Goal: Task Accomplishment & Management: Manage account settings

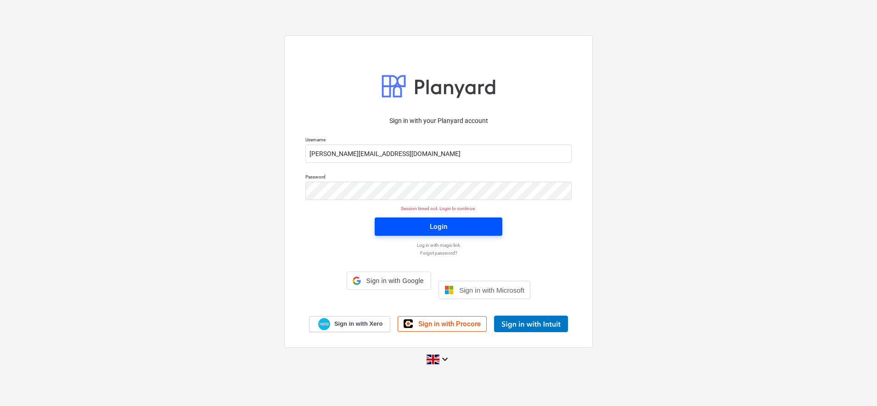
click at [395, 233] on span "Login" at bounding box center [439, 227] width 106 height 12
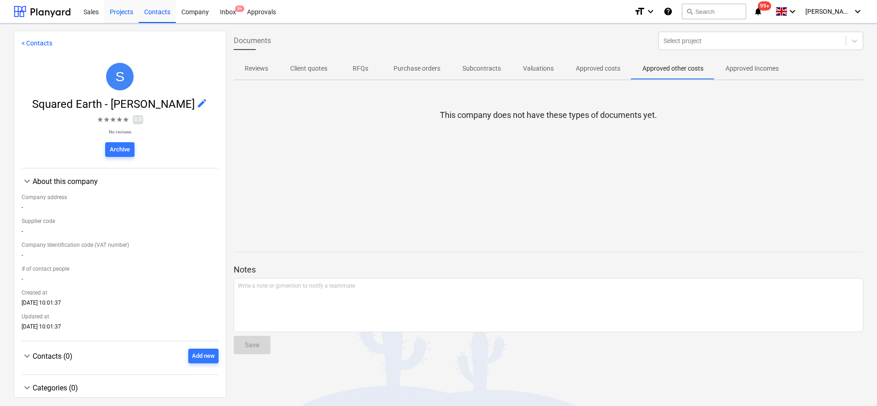
click at [114, 11] on div "Projects" at bounding box center [121, 11] width 34 height 23
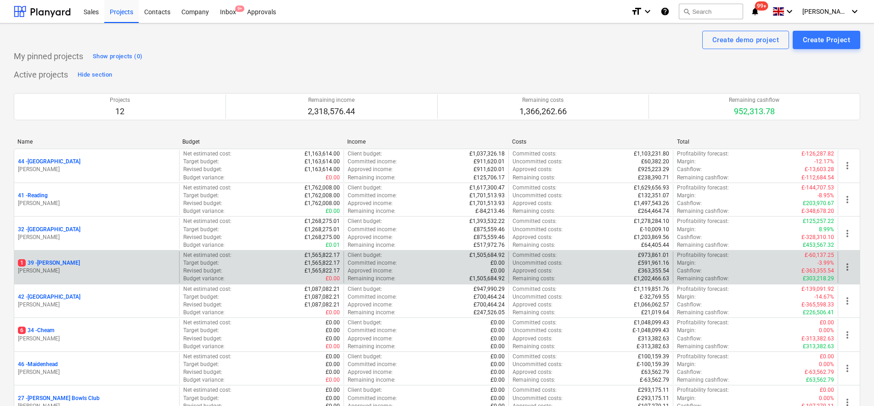
click at [42, 261] on p "1 39 - [GEOGRAPHIC_DATA]" at bounding box center [49, 263] width 62 height 8
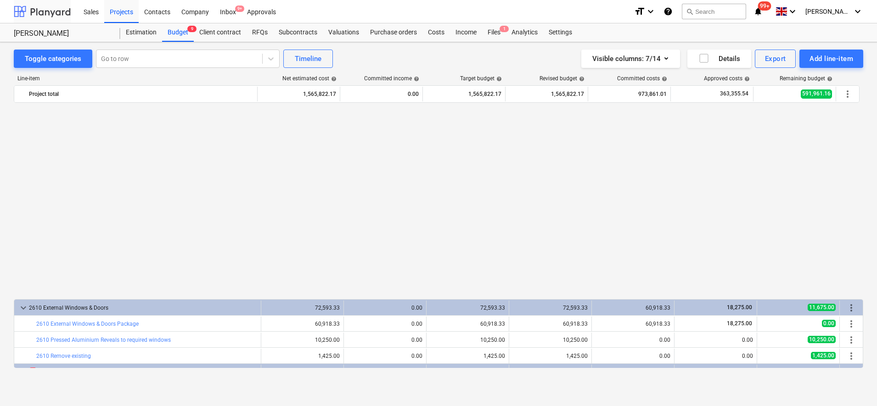
scroll to position [516, 0]
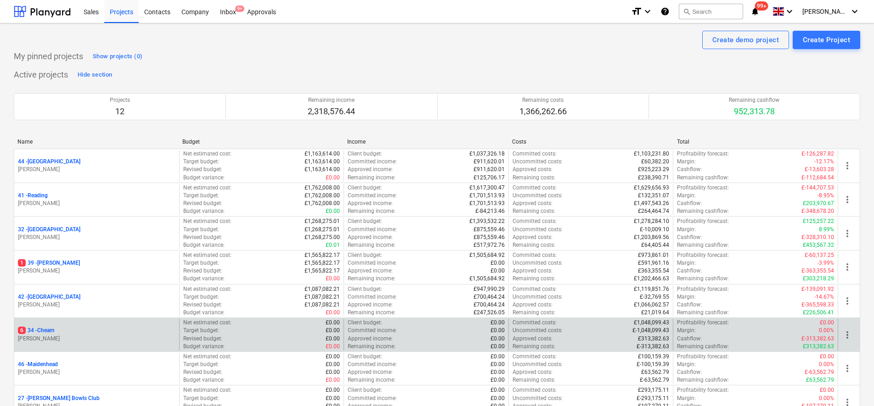
click at [41, 328] on p "6 34 - Cheam" at bounding box center [36, 331] width 36 height 8
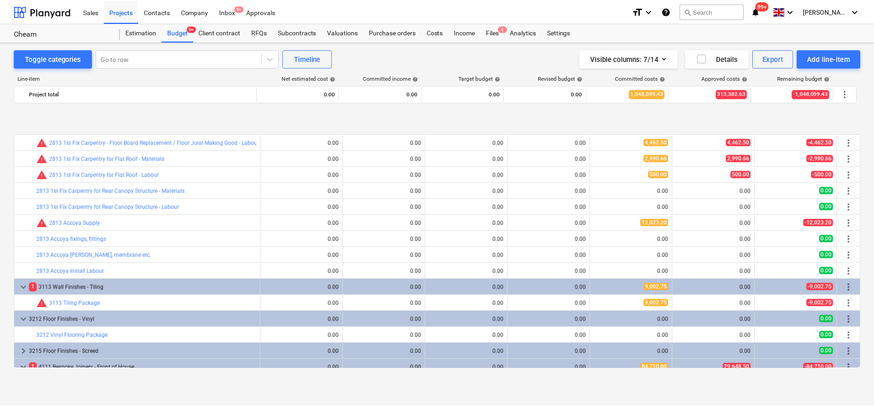
scroll to position [689, 0]
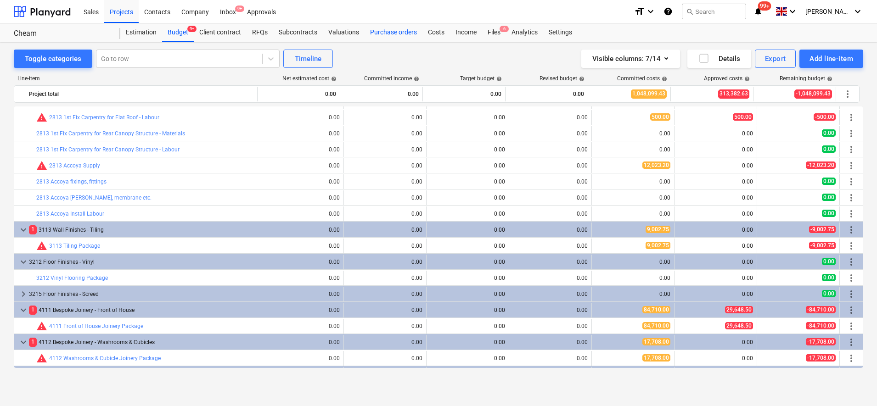
click at [386, 36] on div "Purchase orders" at bounding box center [393, 32] width 58 height 18
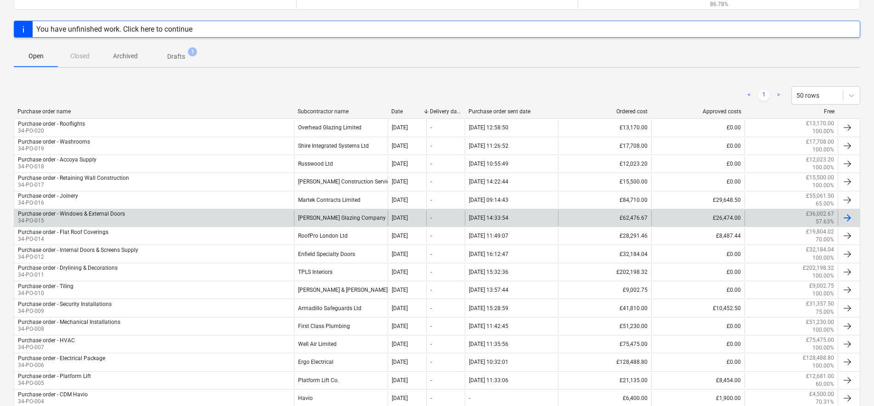
scroll to position [115, 0]
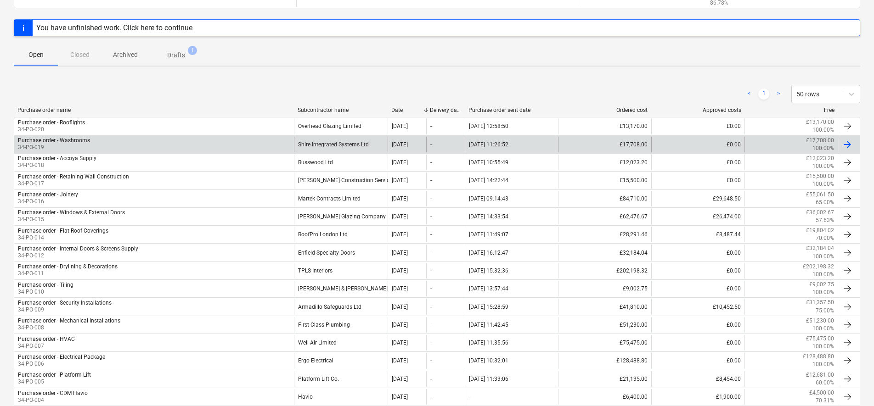
click at [162, 148] on div "Purchase order - Washrooms 34-PO-019" at bounding box center [154, 145] width 280 height 16
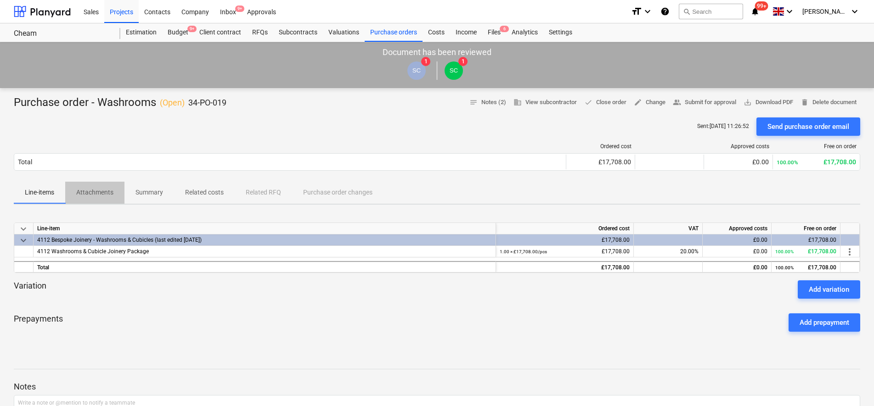
click at [106, 191] on p "Attachments" at bounding box center [94, 193] width 37 height 10
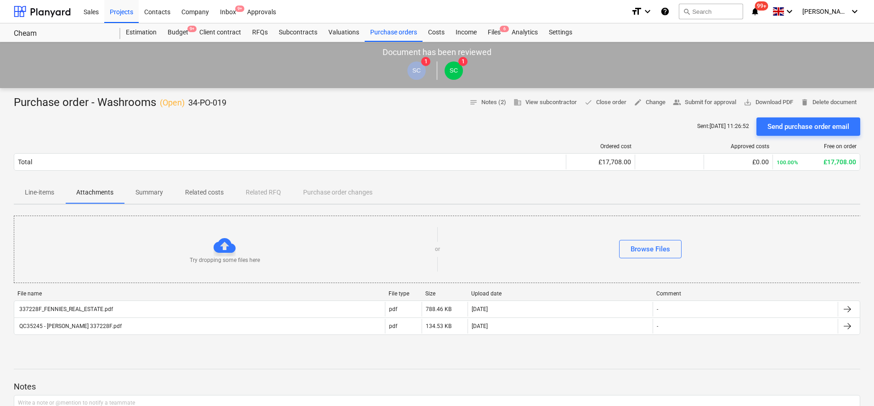
click at [171, 129] on div "Sent : [DATE] 11:26:52 Send purchase order email" at bounding box center [437, 127] width 846 height 18
click at [115, 11] on div "Projects" at bounding box center [121, 11] width 34 height 23
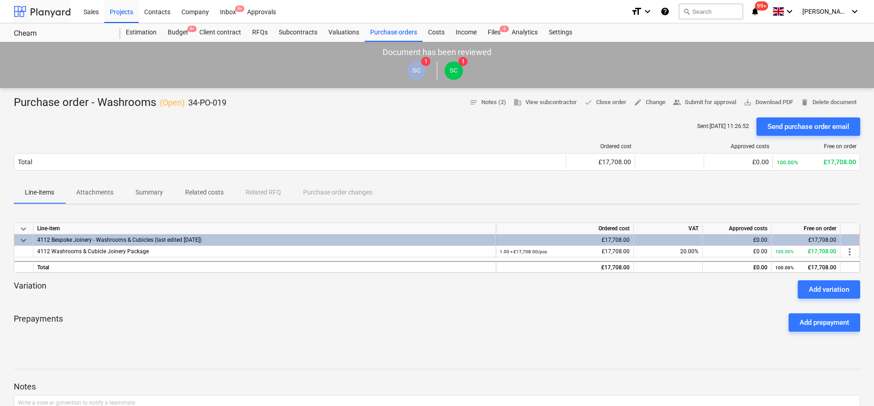
scroll to position [115, 0]
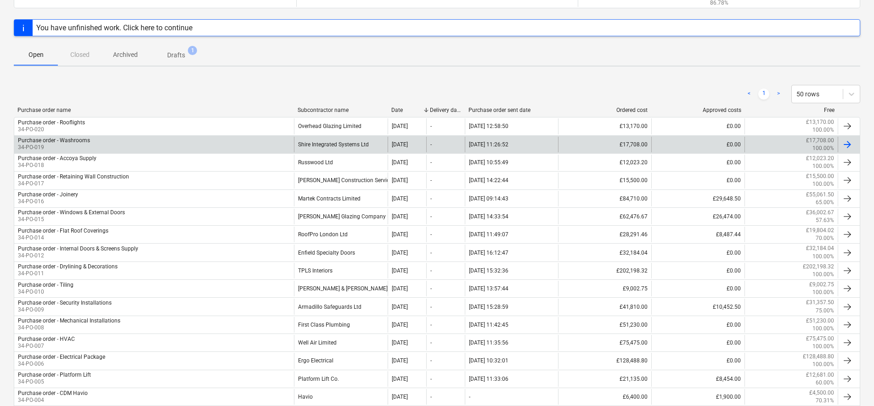
click at [321, 145] on div "Shire Integrated Systems Ltd" at bounding box center [340, 145] width 93 height 16
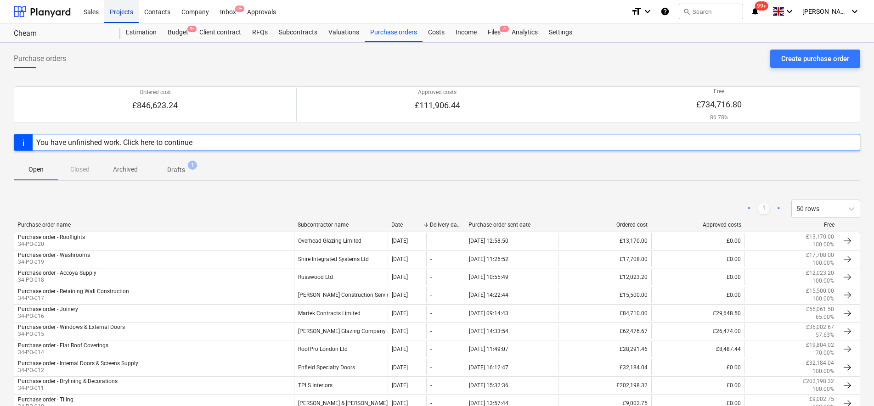
scroll to position [115, 0]
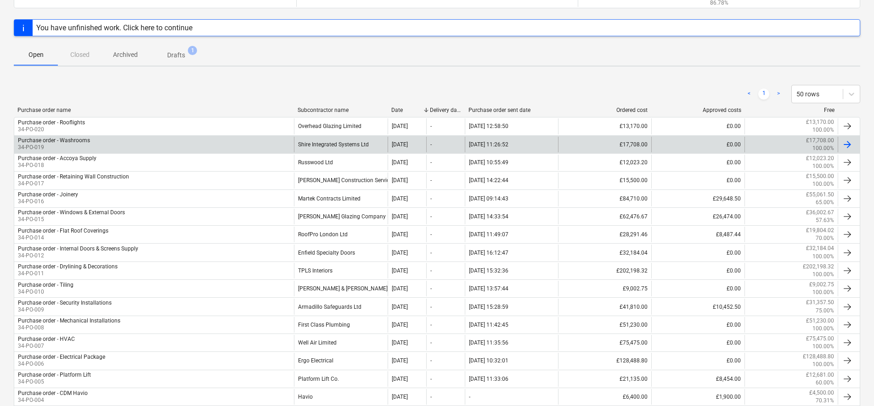
click at [318, 147] on div "Shire Integrated Systems Ltd" at bounding box center [340, 145] width 93 height 16
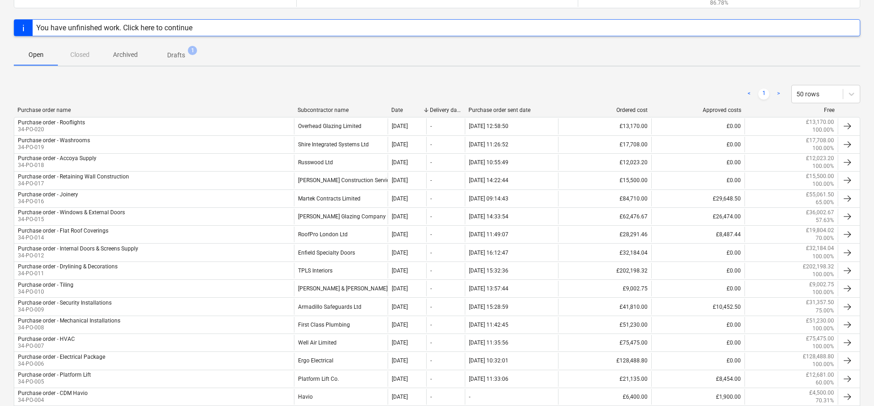
click at [354, 78] on div "< 1 > 50 rows Purchase order name Subcontractor name Date Delivery date Purchas…" at bounding box center [437, 285] width 846 height 423
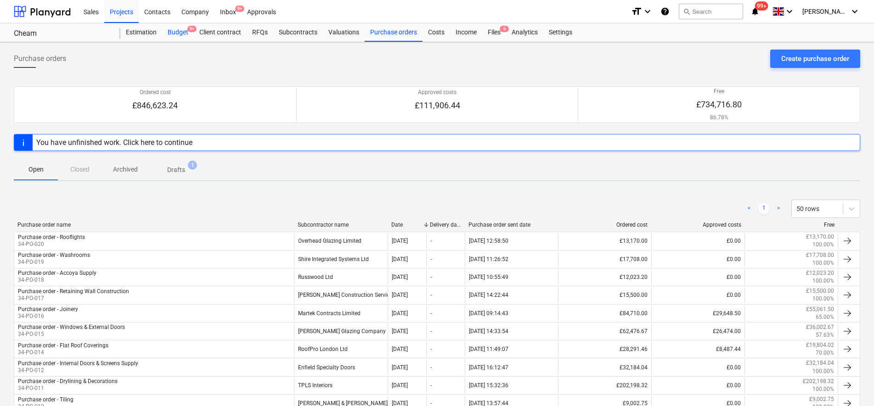
drag, startPoint x: 180, startPoint y: 32, endPoint x: 182, endPoint y: 39, distance: 7.7
click at [180, 32] on div "Budget 9+" at bounding box center [178, 32] width 32 height 18
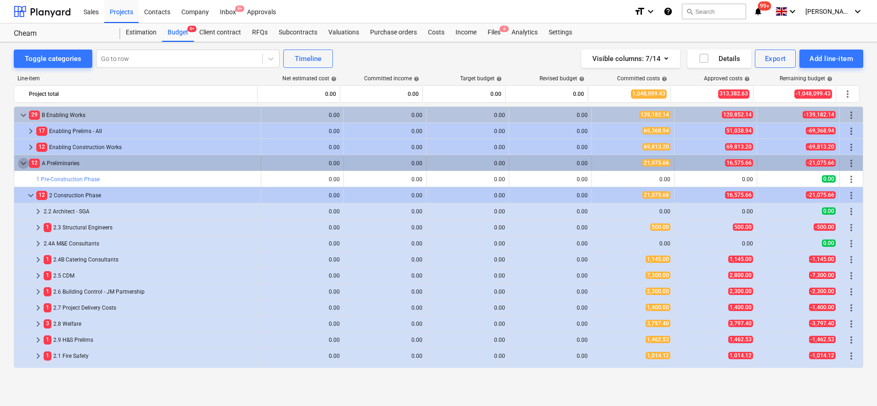
click at [24, 164] on span "keyboard_arrow_down" at bounding box center [23, 163] width 11 height 11
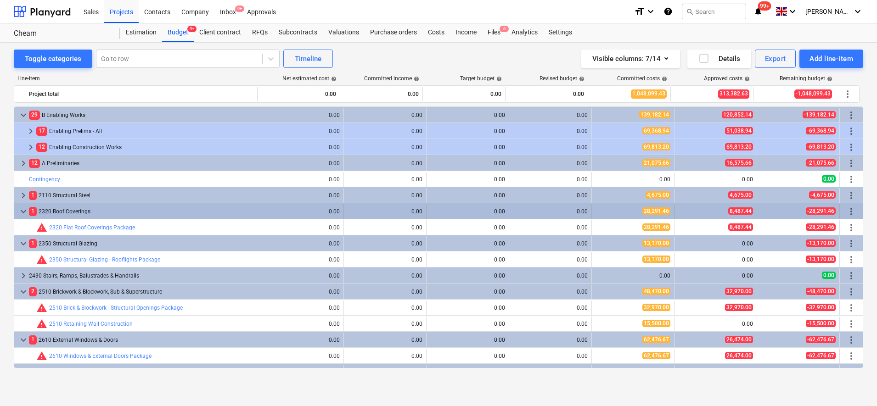
click at [22, 211] on span "keyboard_arrow_down" at bounding box center [23, 211] width 11 height 11
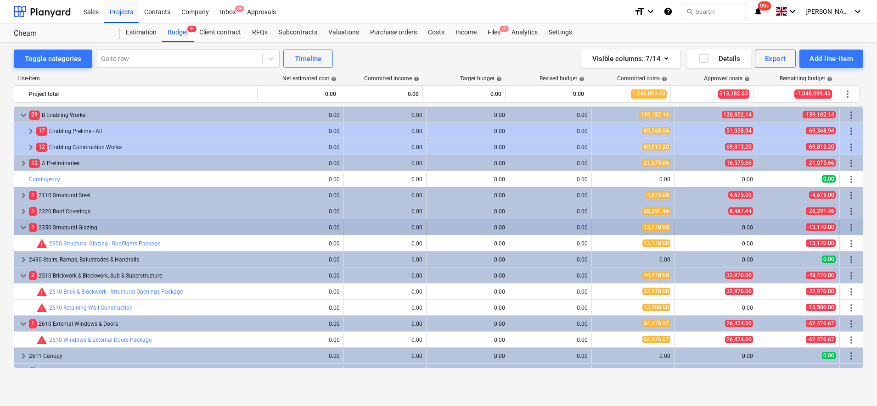
click at [22, 222] on div "keyboard_arrow_down" at bounding box center [23, 227] width 11 height 15
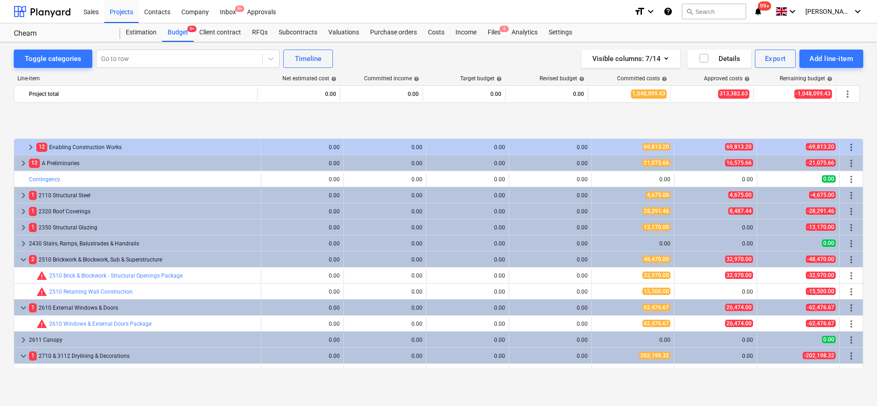
scroll to position [57, 0]
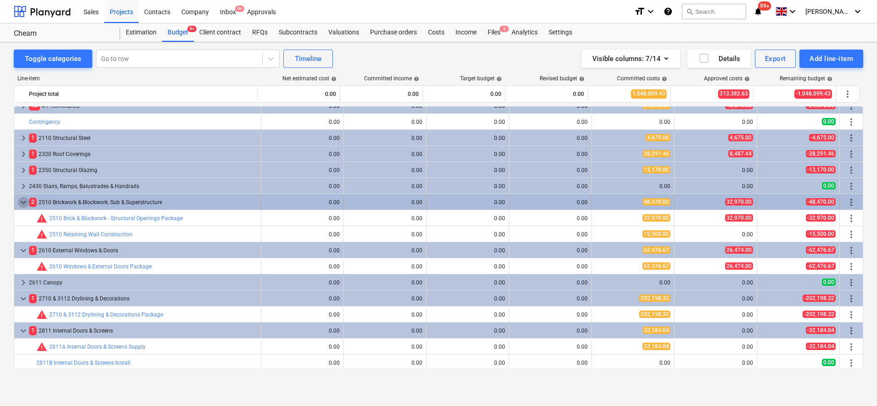
click at [24, 202] on span "keyboard_arrow_down" at bounding box center [23, 202] width 11 height 11
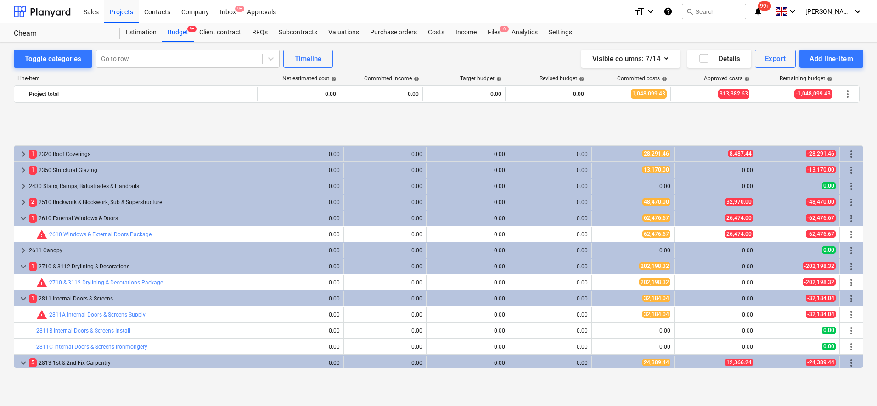
scroll to position [115, 0]
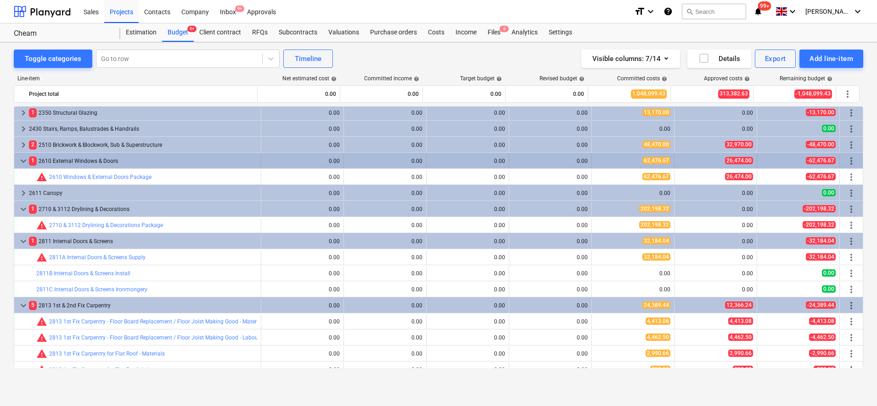
click at [28, 164] on span "keyboard_arrow_down" at bounding box center [23, 161] width 11 height 11
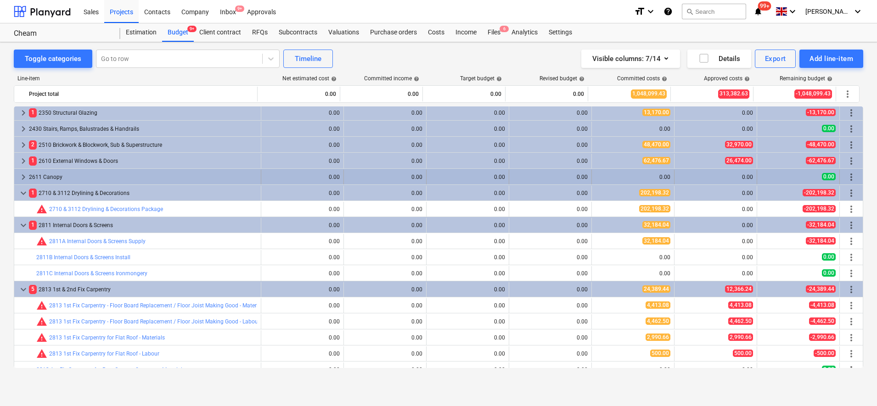
click at [25, 176] on span "keyboard_arrow_right" at bounding box center [23, 177] width 11 height 11
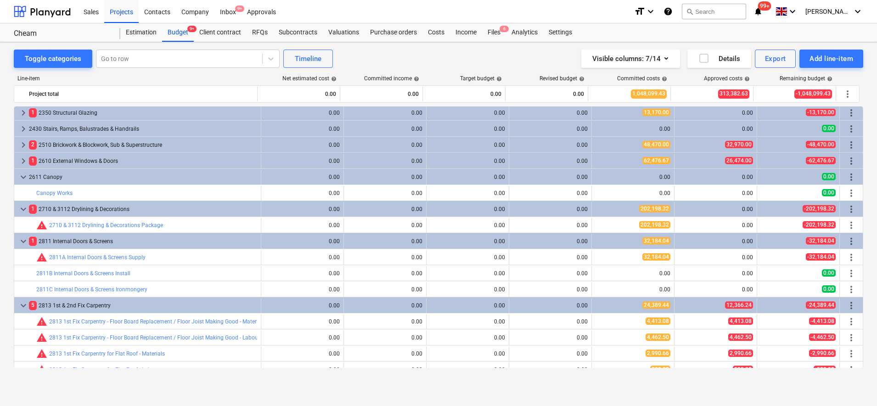
click at [25, 176] on span "keyboard_arrow_down" at bounding box center [23, 177] width 11 height 11
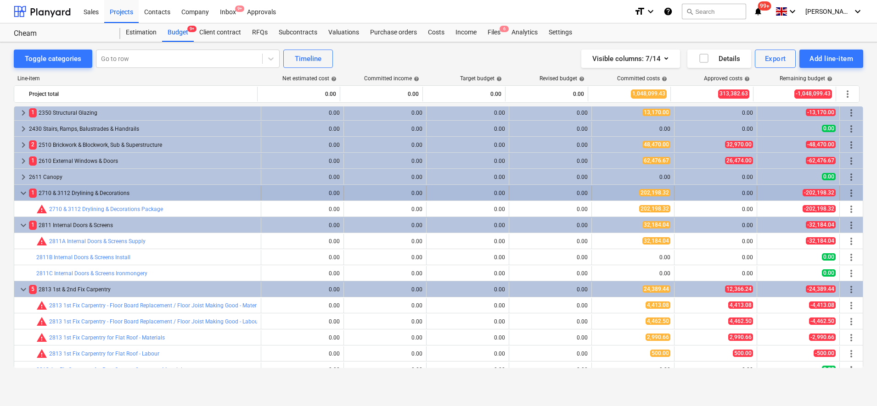
click at [20, 194] on span "keyboard_arrow_down" at bounding box center [23, 193] width 11 height 11
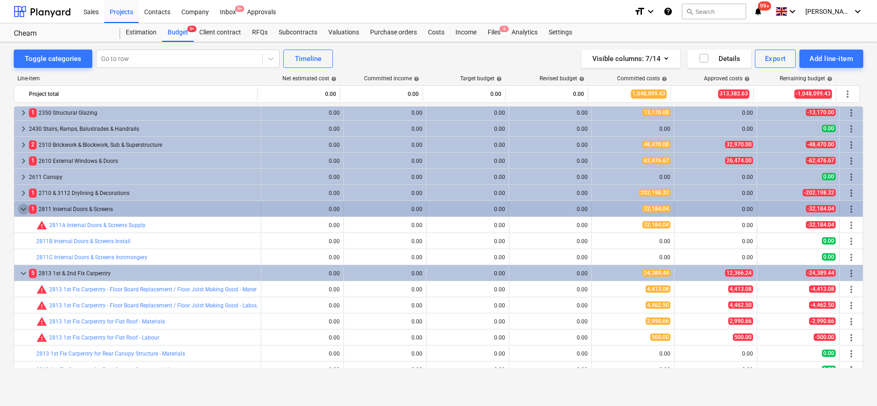
click at [24, 206] on span "keyboard_arrow_down" at bounding box center [23, 209] width 11 height 11
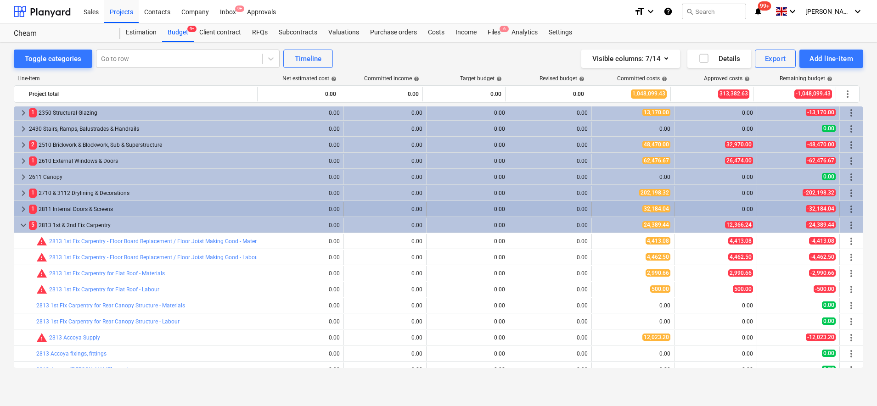
click at [25, 205] on span "keyboard_arrow_right" at bounding box center [23, 209] width 11 height 11
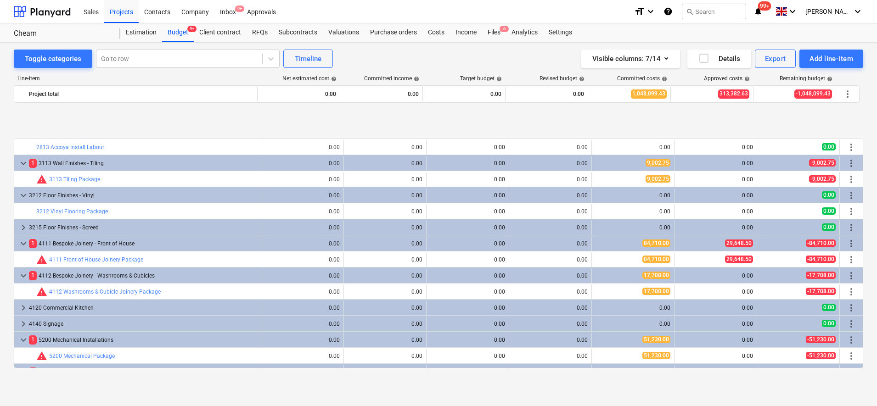
scroll to position [459, 0]
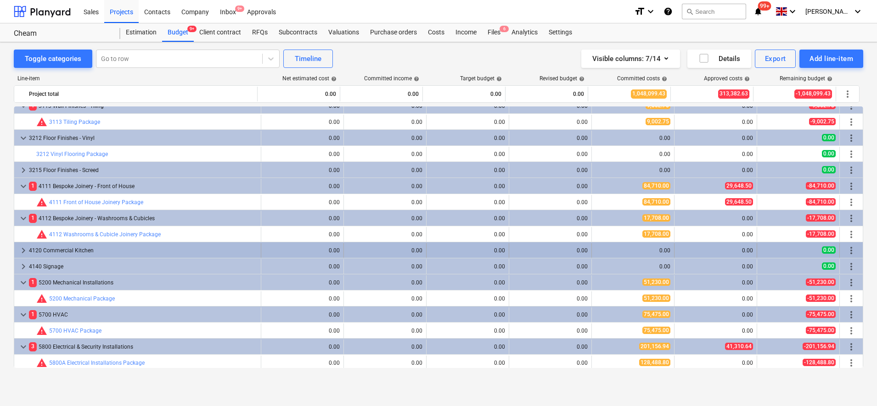
click at [40, 251] on div "4120 Commercial Kitchen" at bounding box center [143, 250] width 228 height 15
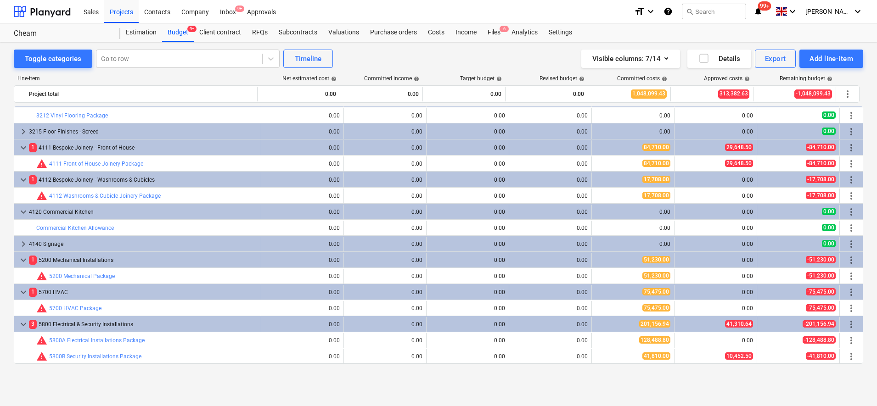
scroll to position [466, 0]
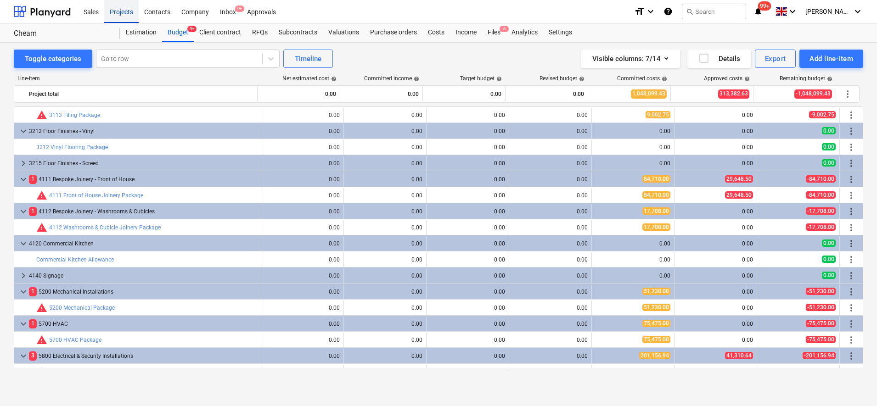
click at [126, 10] on div "Projects" at bounding box center [121, 11] width 34 height 23
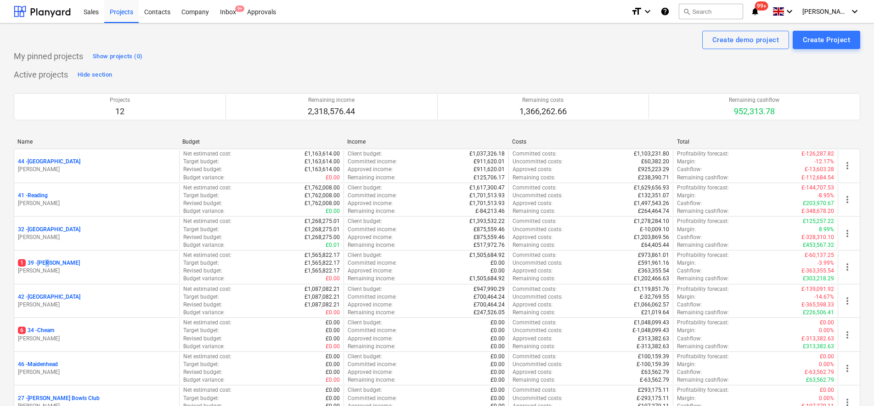
click at [50, 266] on p "1 39 - [GEOGRAPHIC_DATA]" at bounding box center [49, 263] width 62 height 8
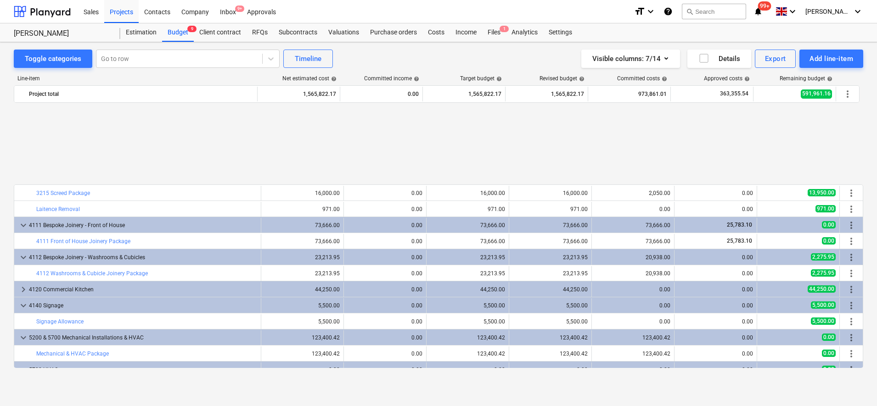
scroll to position [631, 0]
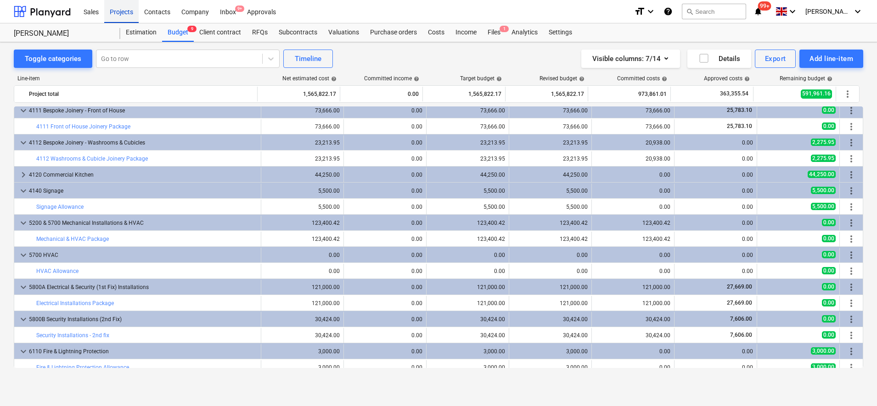
click at [125, 11] on div "Projects" at bounding box center [121, 11] width 34 height 23
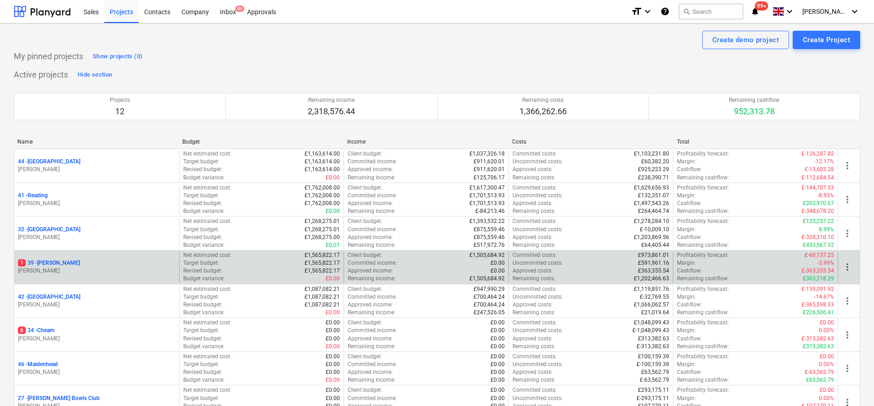
click at [54, 264] on p "1 39 - [GEOGRAPHIC_DATA]" at bounding box center [49, 263] width 62 height 8
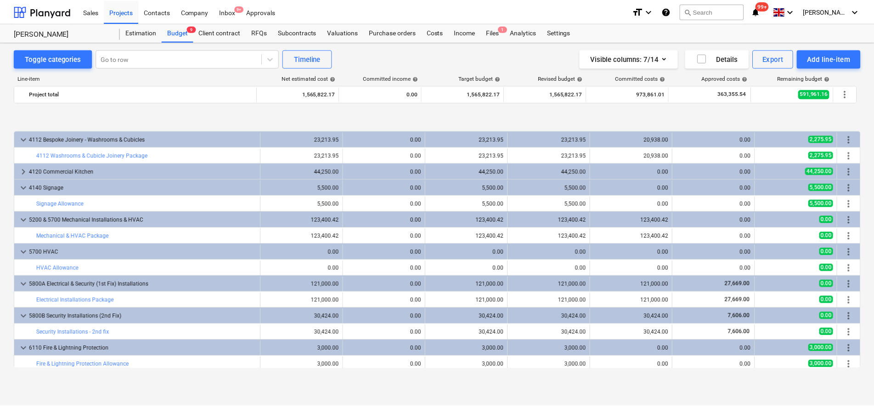
scroll to position [692, 0]
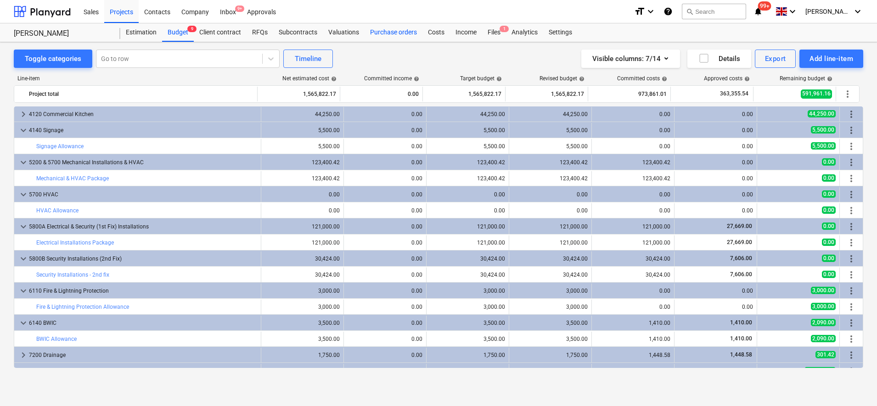
click at [405, 31] on div "Purchase orders" at bounding box center [393, 32] width 58 height 18
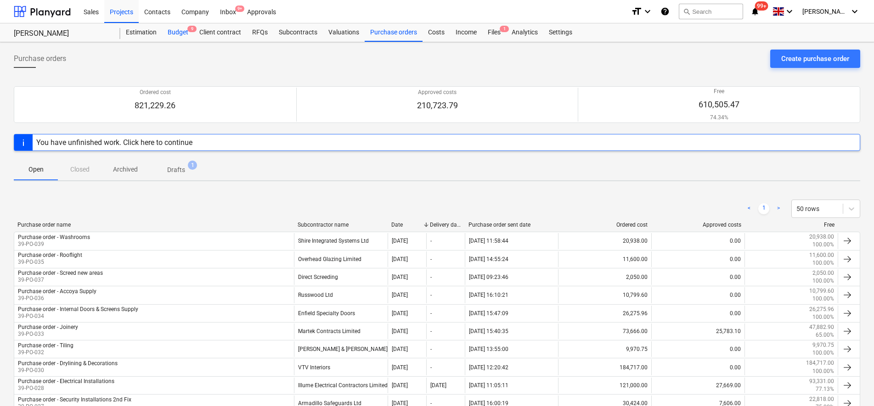
click at [173, 29] on div "Budget 9" at bounding box center [178, 32] width 32 height 18
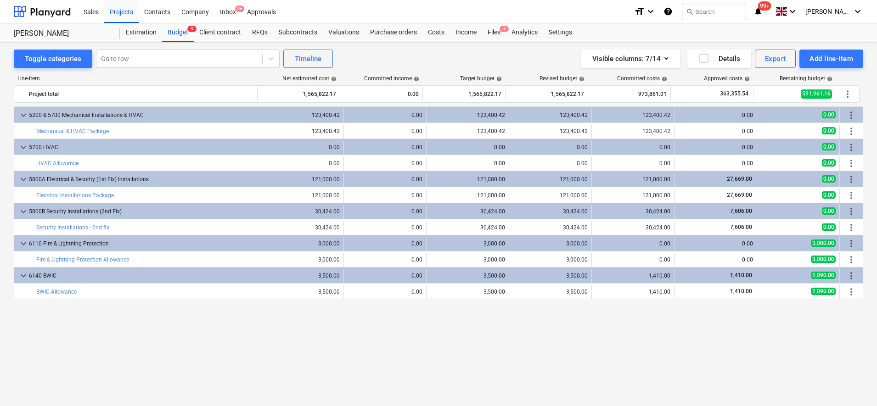
scroll to position [624, 0]
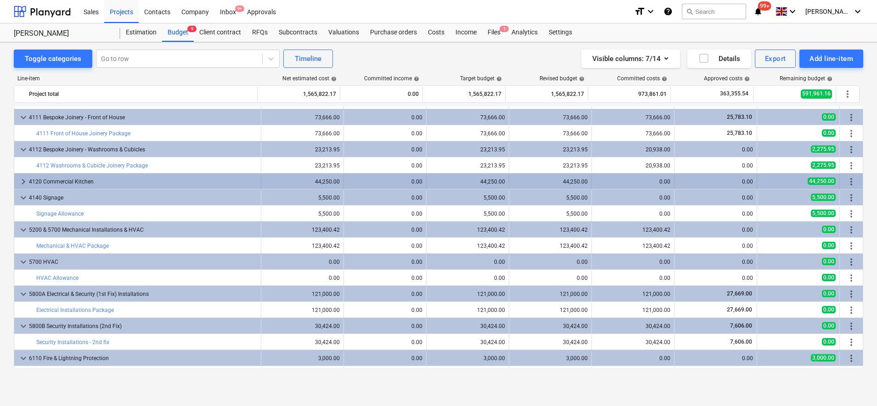
click at [53, 180] on div "4120 Commercial Kitchen" at bounding box center [143, 181] width 228 height 15
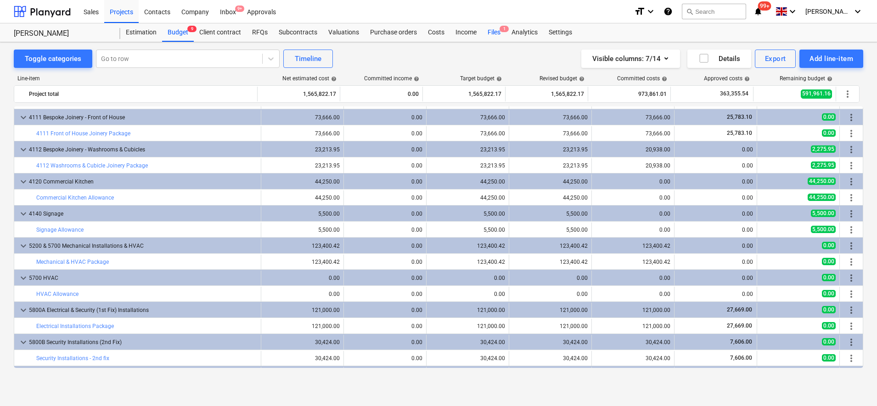
click at [494, 33] on div "Files 1" at bounding box center [494, 32] width 24 height 18
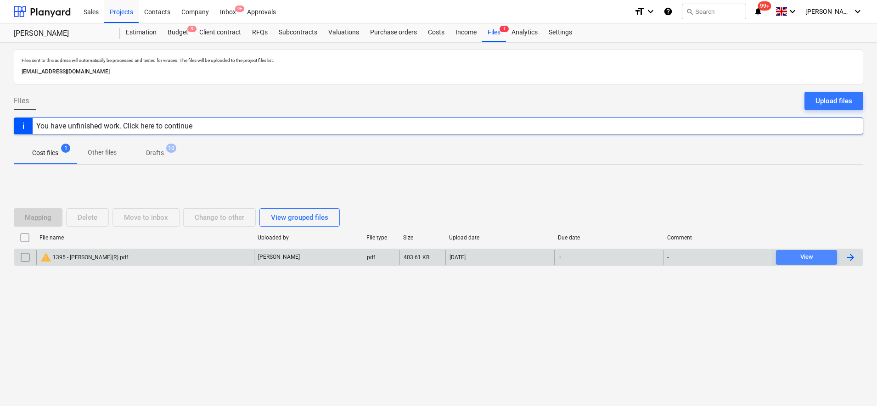
click at [784, 258] on span "View" at bounding box center [806, 257] width 54 height 11
click at [124, 13] on div "Projects" at bounding box center [121, 11] width 34 height 23
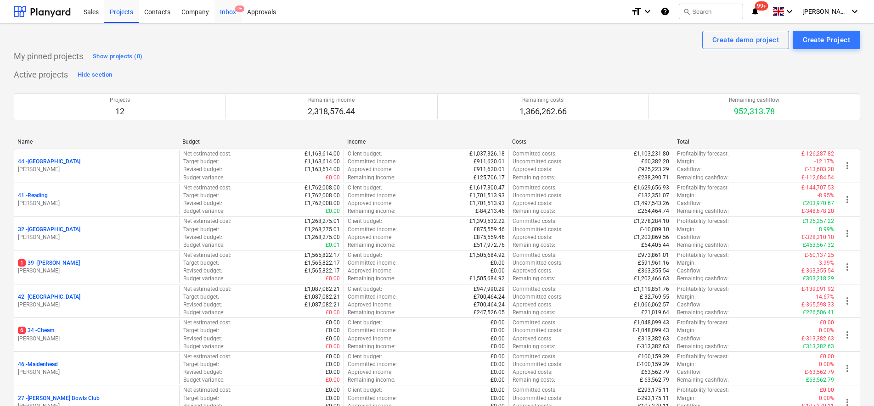
click at [223, 15] on div "Inbox 9+" at bounding box center [227, 11] width 27 height 23
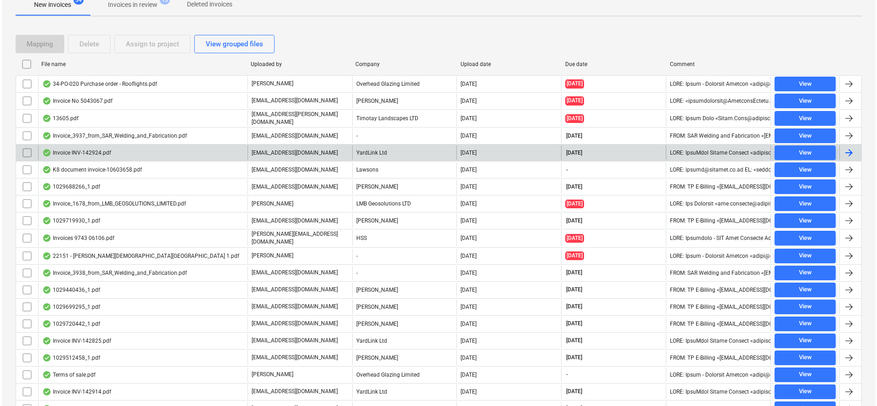
scroll to position [173, 0]
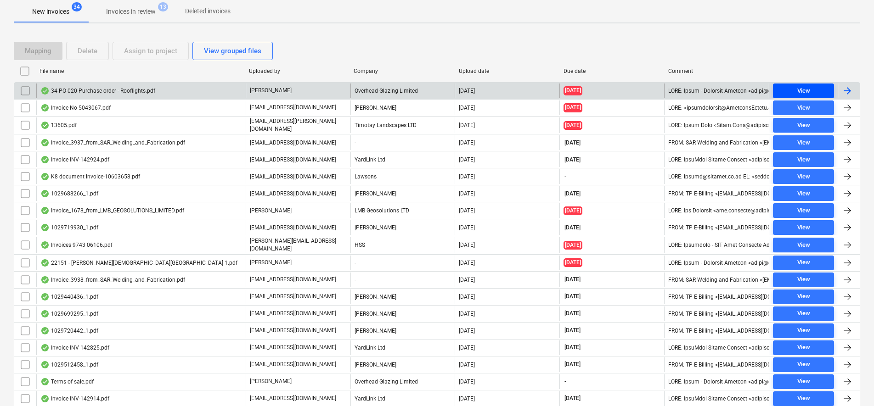
click at [784, 90] on span "View" at bounding box center [803, 91] width 54 height 11
click at [28, 90] on input "checkbox" at bounding box center [25, 91] width 15 height 15
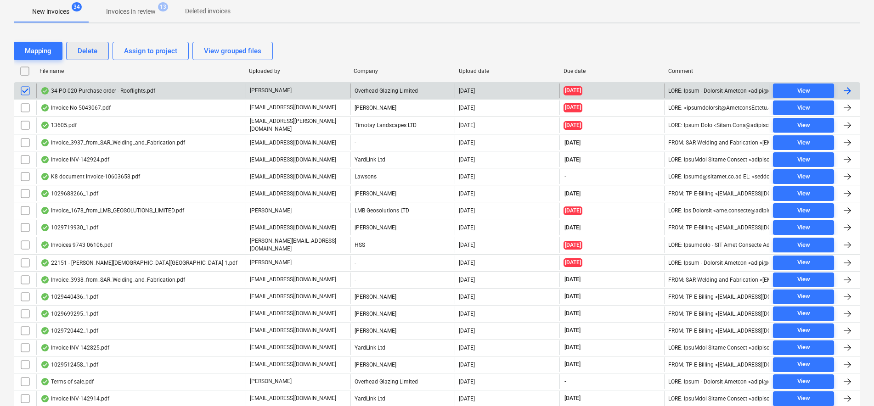
click at [89, 52] on div "Delete" at bounding box center [88, 51] width 20 height 12
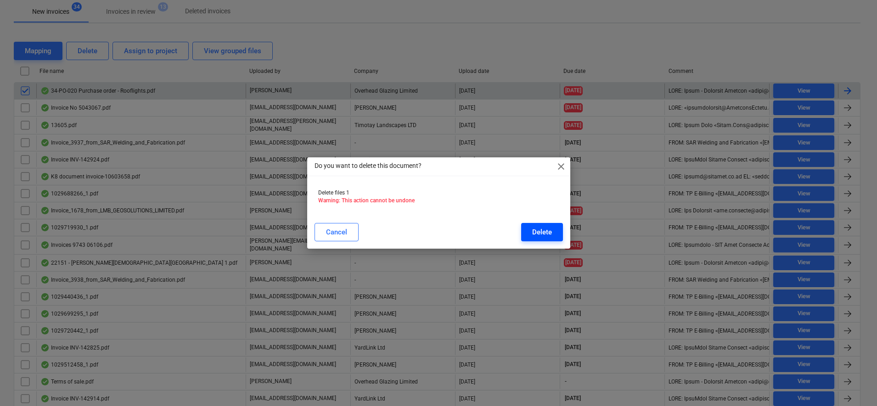
click at [549, 234] on div "Delete" at bounding box center [542, 232] width 20 height 12
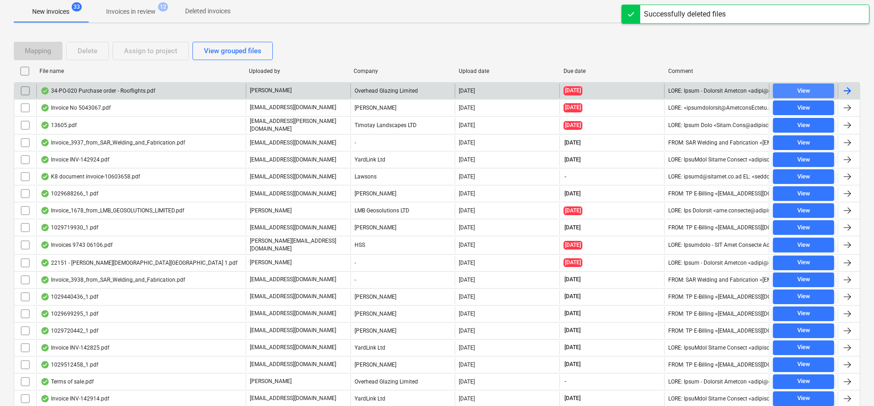
click at [779, 94] on span "View" at bounding box center [803, 91] width 54 height 11
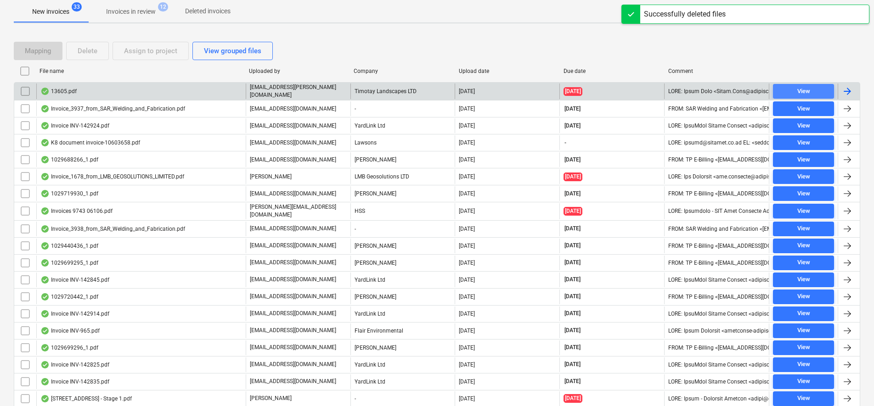
click at [783, 91] on span "View" at bounding box center [803, 91] width 54 height 11
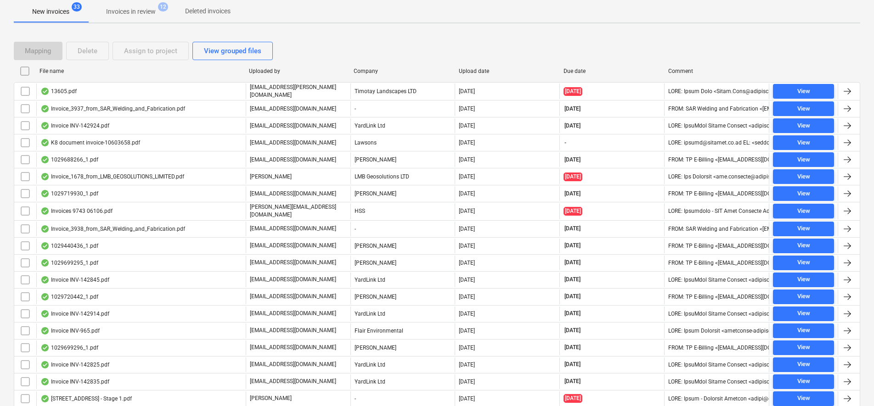
drag, startPoint x: 21, startPoint y: 90, endPoint x: 92, endPoint y: 61, distance: 76.8
click at [22, 90] on input "checkbox" at bounding box center [25, 91] width 15 height 15
click at [118, 52] on button "Assign to project" at bounding box center [150, 51] width 76 height 18
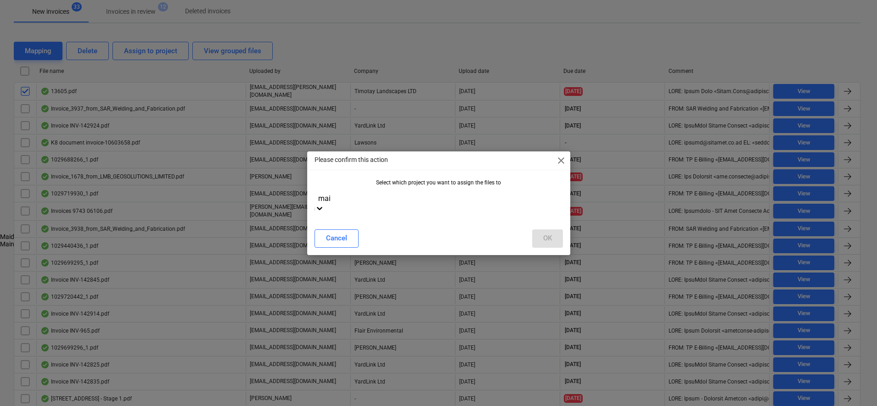
type input "main"
click at [421, 233] on div "Maintenance - Real Estate" at bounding box center [437, 236] width 874 height 7
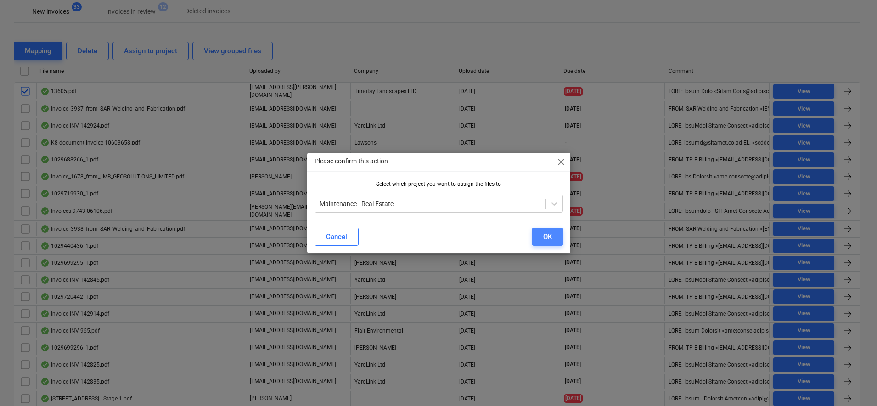
click at [547, 241] on div "OK" at bounding box center [547, 237] width 9 height 12
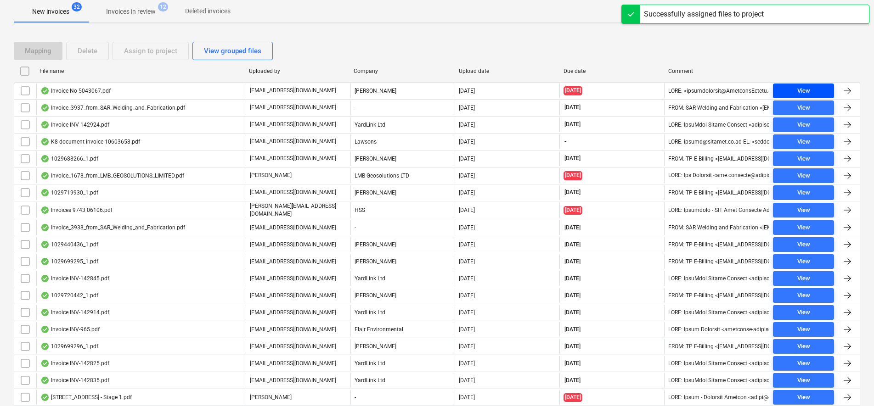
click at [799, 92] on div "View" at bounding box center [803, 91] width 13 height 11
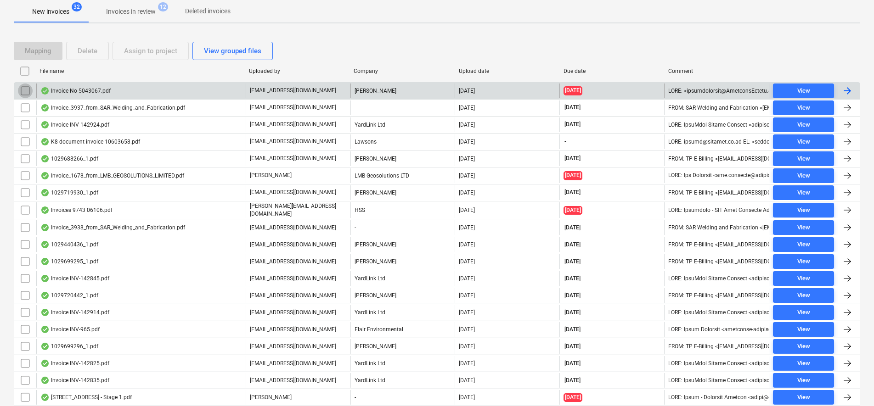
click at [22, 95] on input "checkbox" at bounding box center [25, 91] width 15 height 15
click at [159, 52] on div "Assign to project" at bounding box center [150, 51] width 53 height 12
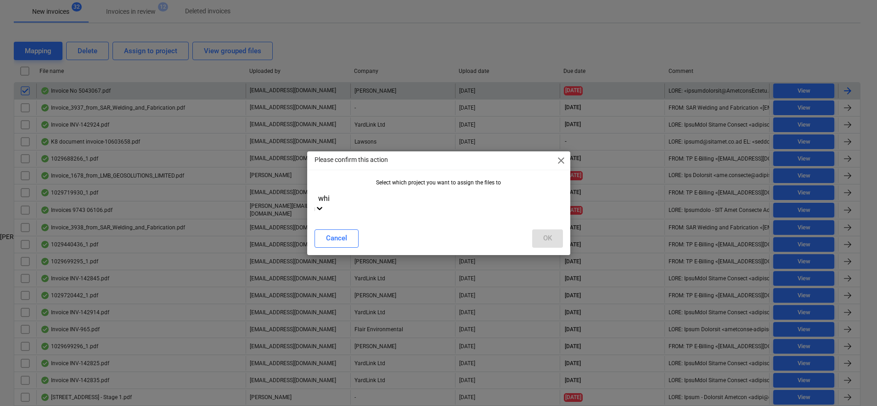
type input "whit"
click at [430, 233] on div "[PERSON_NAME]" at bounding box center [437, 236] width 874 height 7
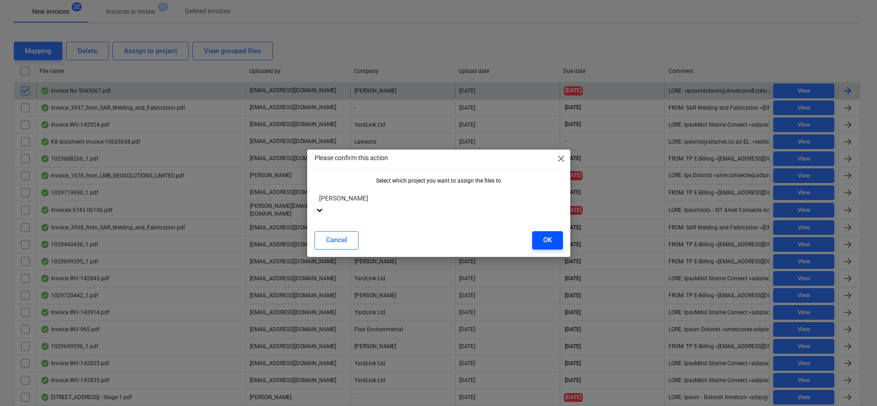
click at [539, 237] on button "OK" at bounding box center [547, 240] width 31 height 18
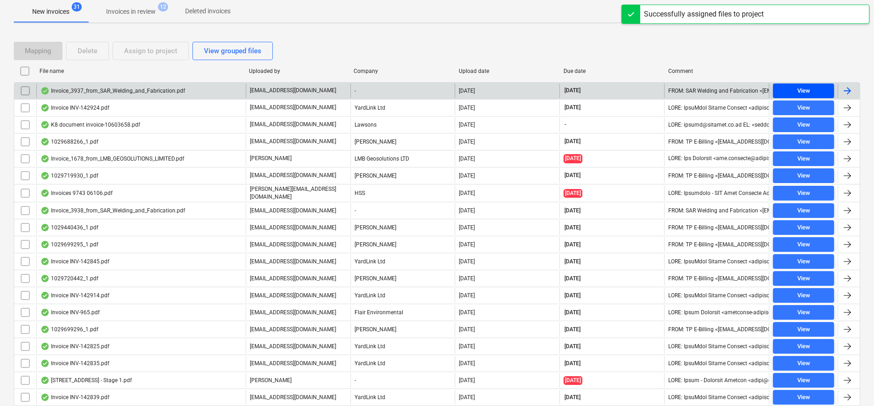
click at [795, 90] on span "View" at bounding box center [803, 91] width 54 height 11
